Goal: Information Seeking & Learning: Find specific page/section

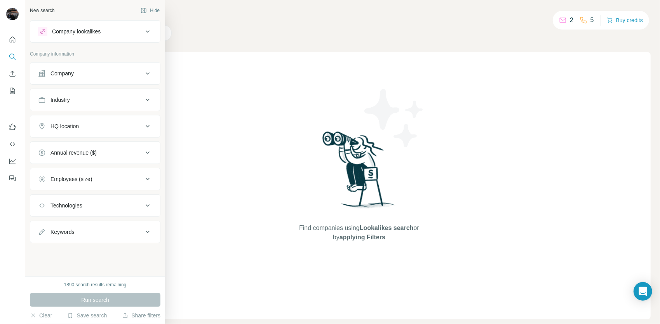
click at [141, 75] on div "Company" at bounding box center [90, 74] width 105 height 8
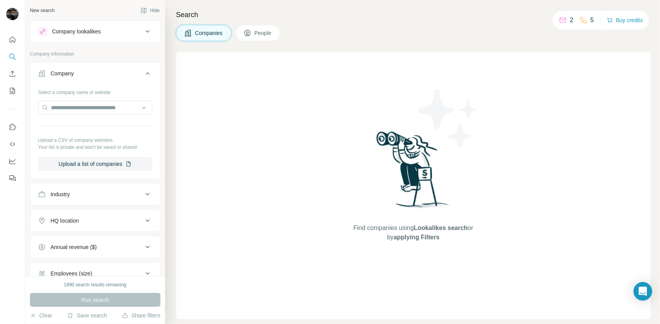
click at [143, 75] on icon at bounding box center [147, 73] width 9 height 9
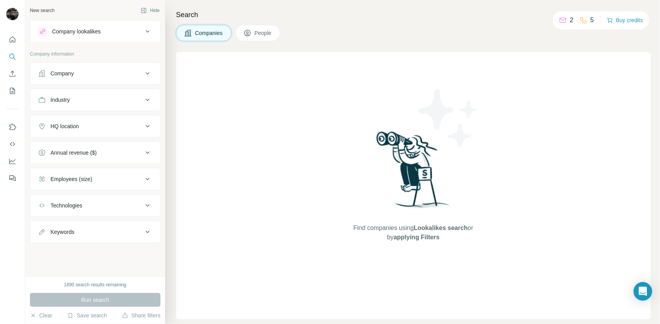
click at [151, 96] on icon at bounding box center [147, 99] width 9 height 9
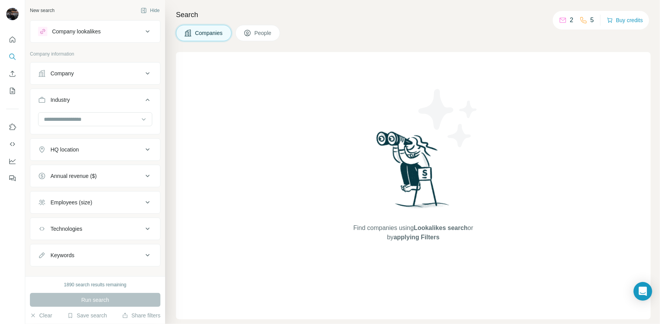
click at [148, 98] on button "Industry" at bounding box center [95, 102] width 130 height 22
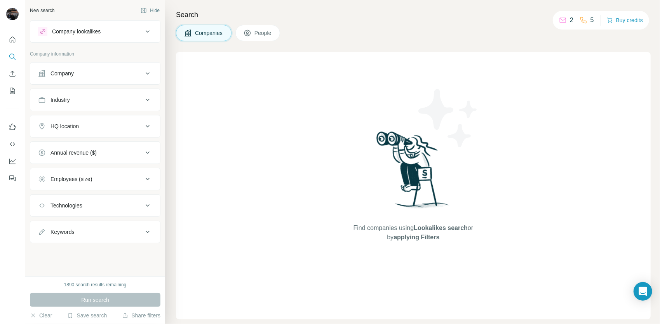
click at [147, 129] on icon at bounding box center [147, 126] width 9 height 9
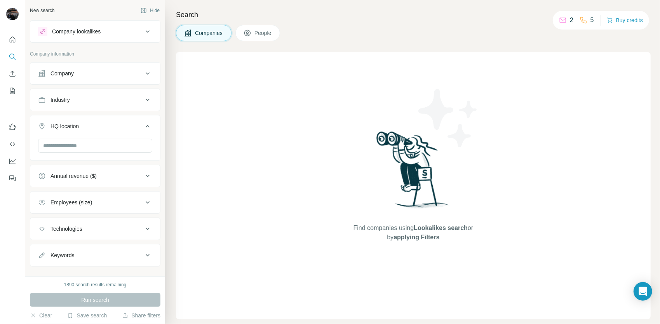
click at [147, 128] on button "HQ location" at bounding box center [95, 128] width 130 height 22
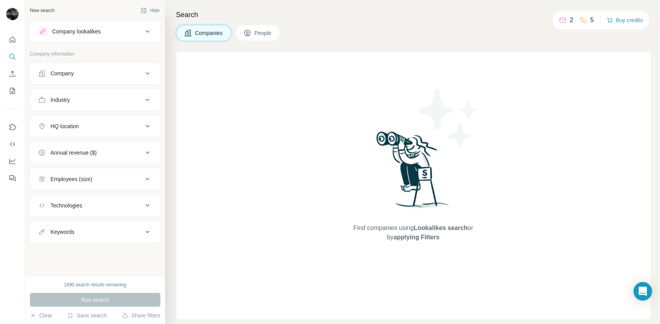
click at [148, 74] on icon at bounding box center [147, 73] width 9 height 9
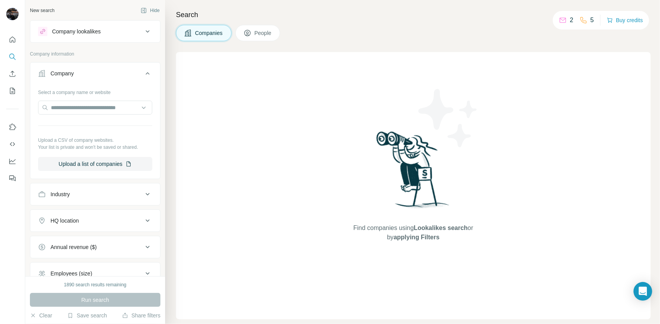
click at [145, 74] on icon at bounding box center [147, 73] width 9 height 9
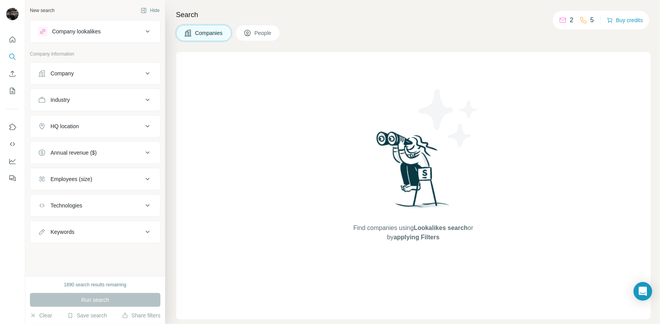
click at [144, 74] on icon at bounding box center [147, 73] width 9 height 9
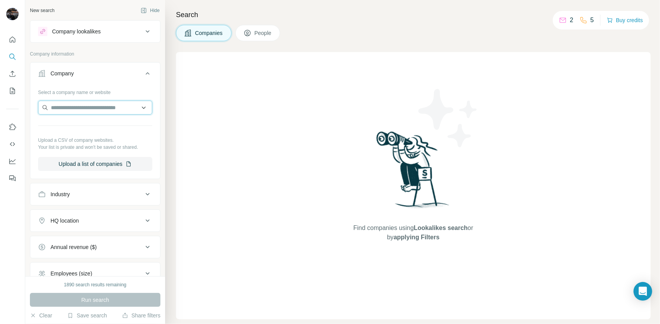
click at [109, 101] on input "text" at bounding box center [95, 108] width 114 height 14
type input "*"
type input "**********"
click at [91, 315] on button "Save search" at bounding box center [87, 316] width 40 height 8
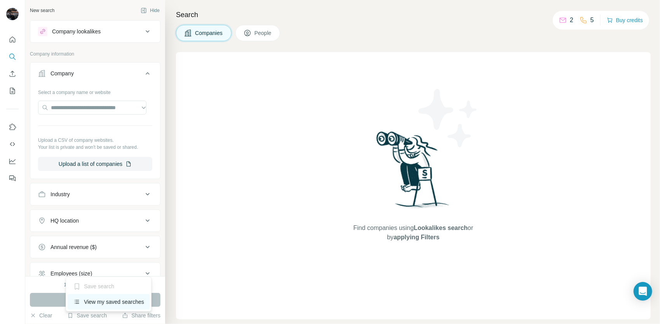
click at [96, 299] on div "View my saved searches" at bounding box center [109, 302] width 82 height 16
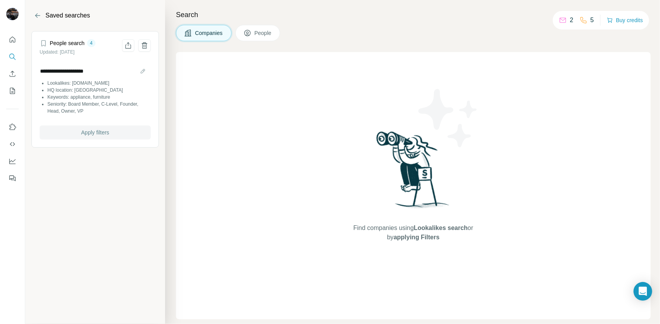
click at [94, 131] on span "Apply filters" at bounding box center [95, 133] width 28 height 8
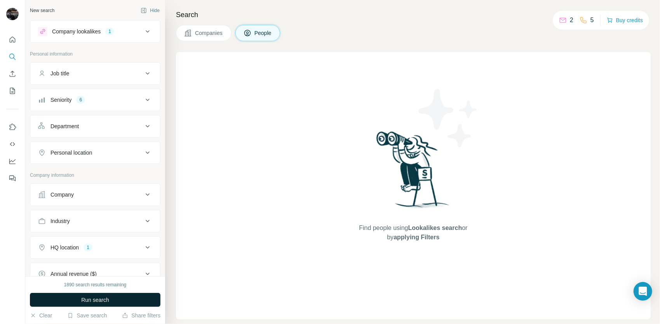
click at [100, 297] on span "Run search" at bounding box center [95, 300] width 28 height 8
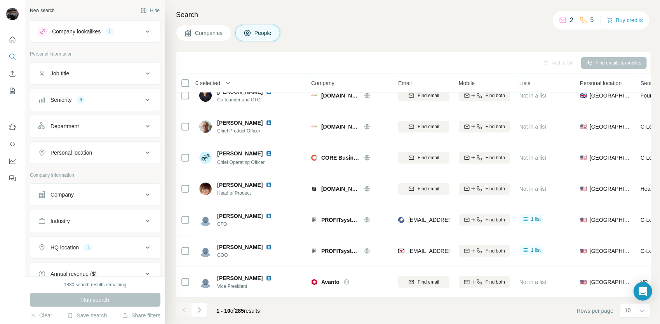
scroll to position [109, 0]
click at [198, 309] on icon "Navigate to next page" at bounding box center [200, 310] width 8 height 8
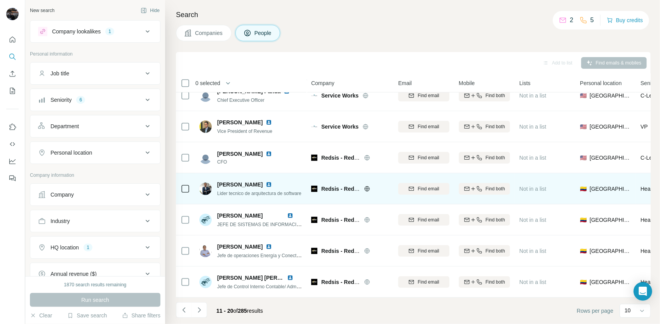
scroll to position [0, 0]
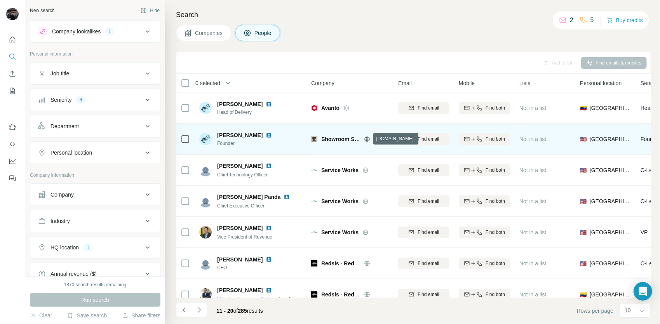
click at [368, 140] on icon at bounding box center [367, 139] width 6 height 6
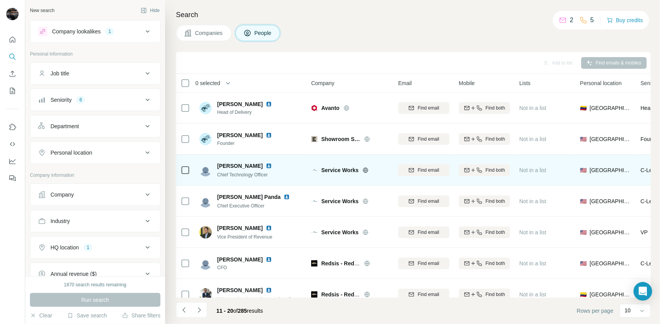
click at [366, 168] on icon at bounding box center [366, 170] width 2 height 5
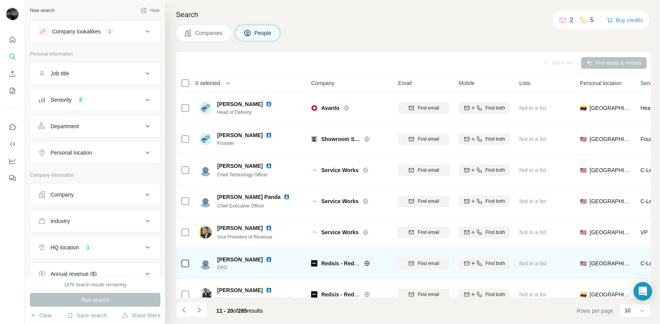
click at [368, 264] on icon at bounding box center [367, 263] width 2 height 5
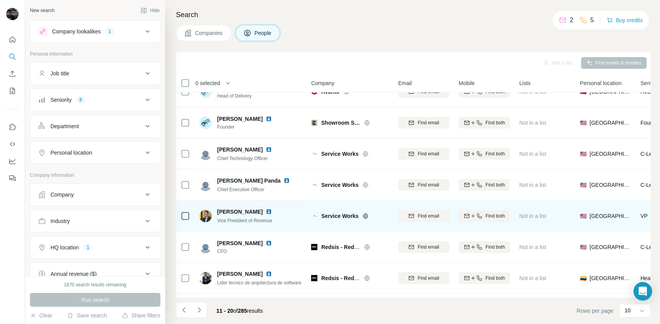
scroll to position [109, 0]
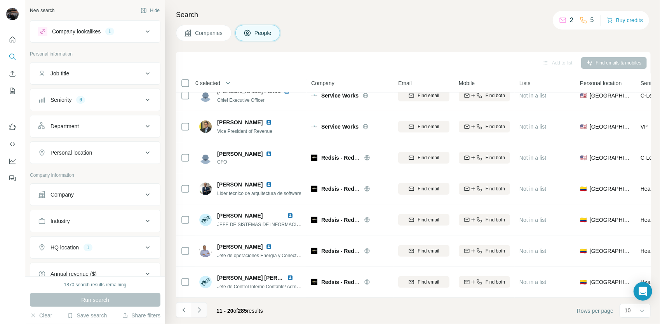
click at [194, 304] on button "Navigate to next page" at bounding box center [200, 310] width 16 height 16
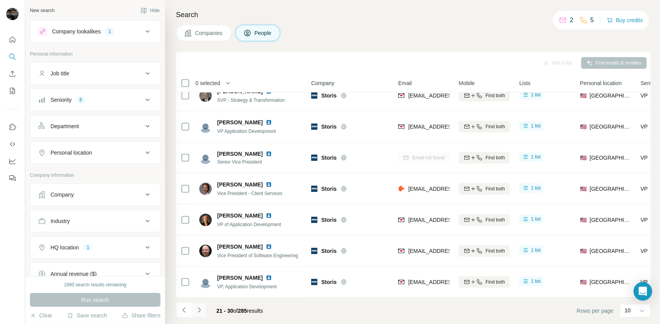
click at [201, 308] on icon "Navigate to next page" at bounding box center [200, 310] width 8 height 8
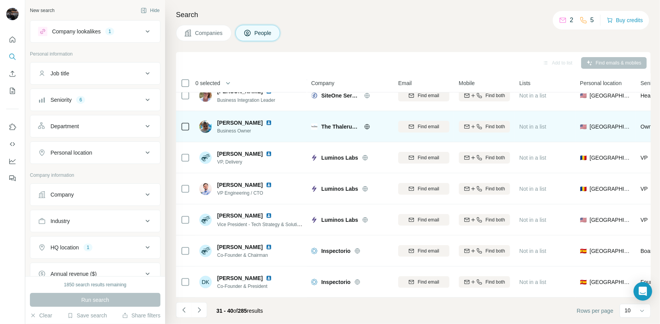
scroll to position [0, 0]
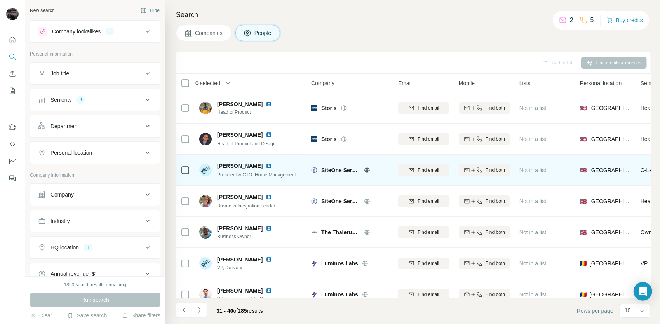
click at [366, 171] on icon at bounding box center [367, 170] width 2 height 5
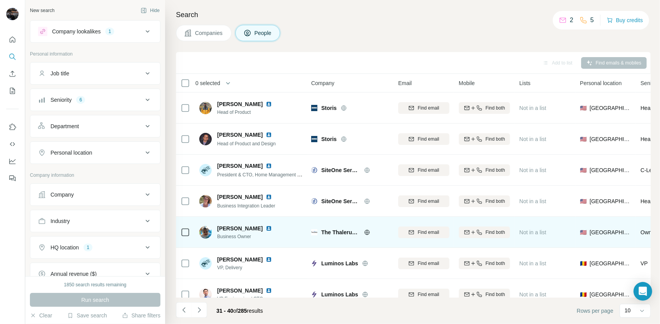
click at [367, 233] on icon at bounding box center [367, 232] width 6 height 6
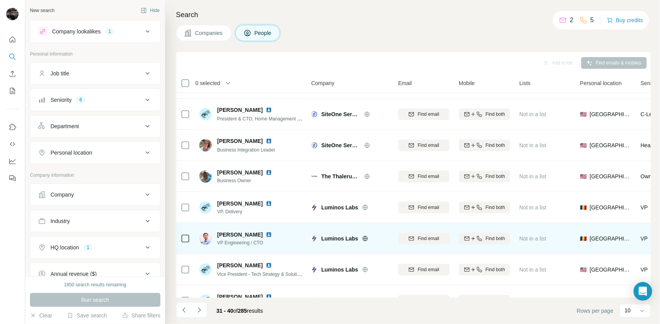
scroll to position [78, 0]
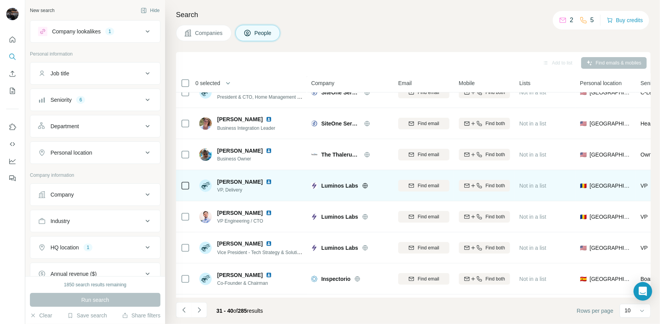
click at [366, 184] on icon at bounding box center [365, 186] width 6 height 6
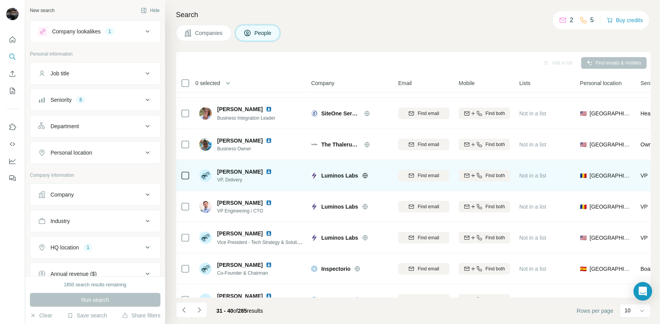
scroll to position [109, 0]
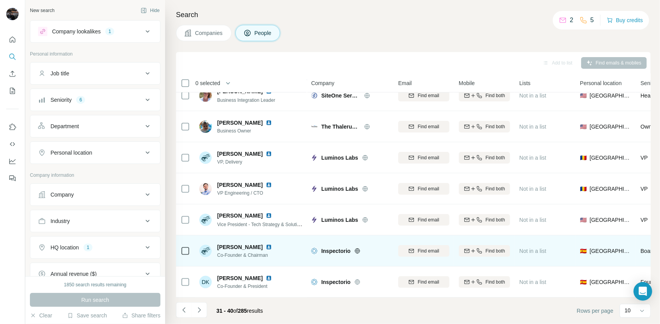
click at [359, 248] on icon at bounding box center [358, 251] width 6 height 6
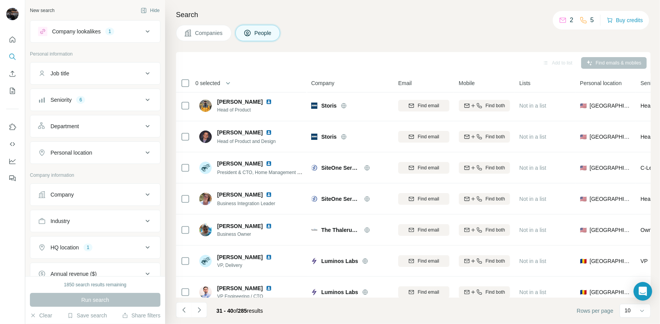
scroll to position [0, 0]
